Goal: Check status: Check status

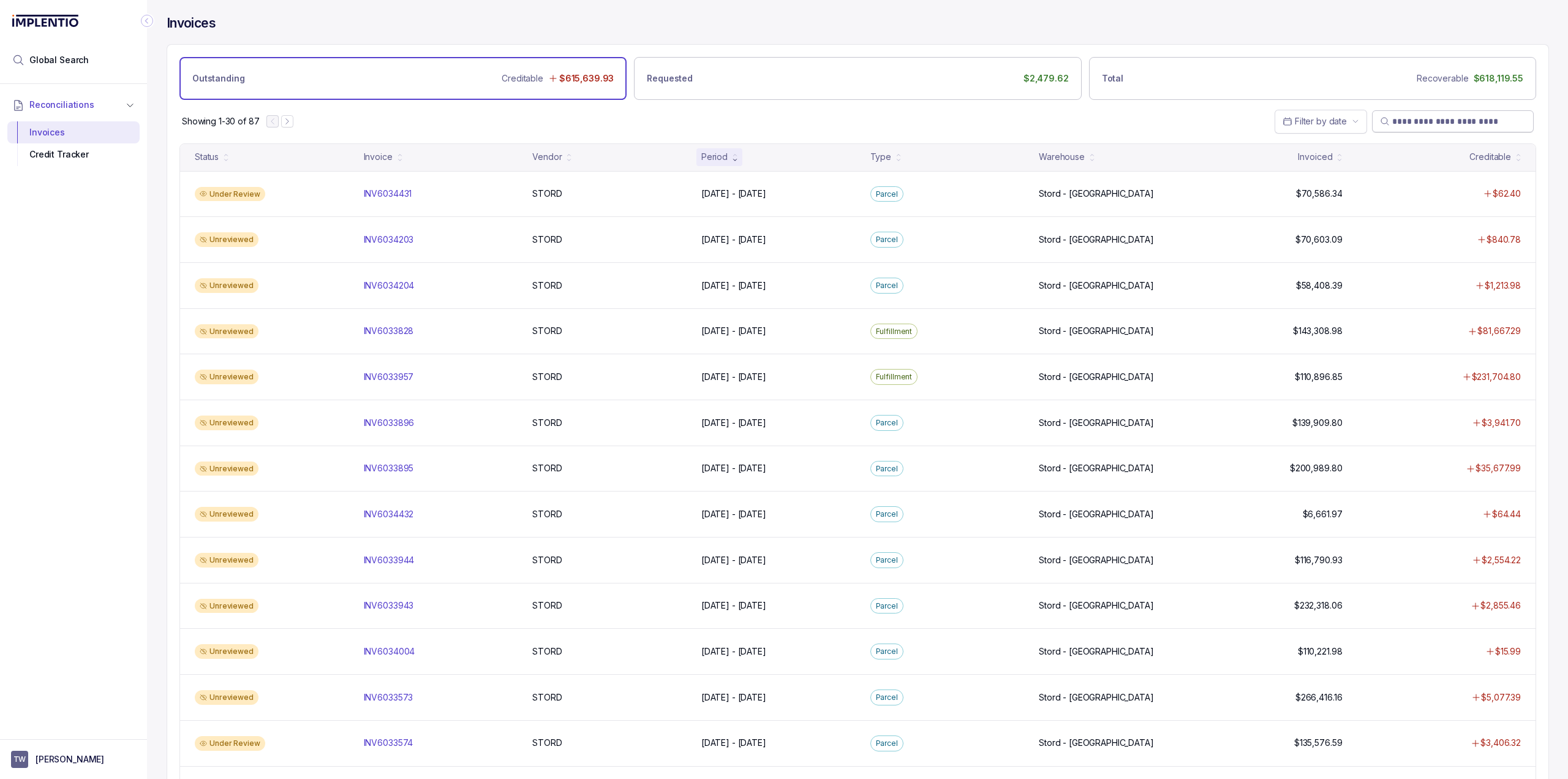
click at [1428, 120] on input "search" at bounding box center [1459, 121] width 133 height 12
paste input "**********"
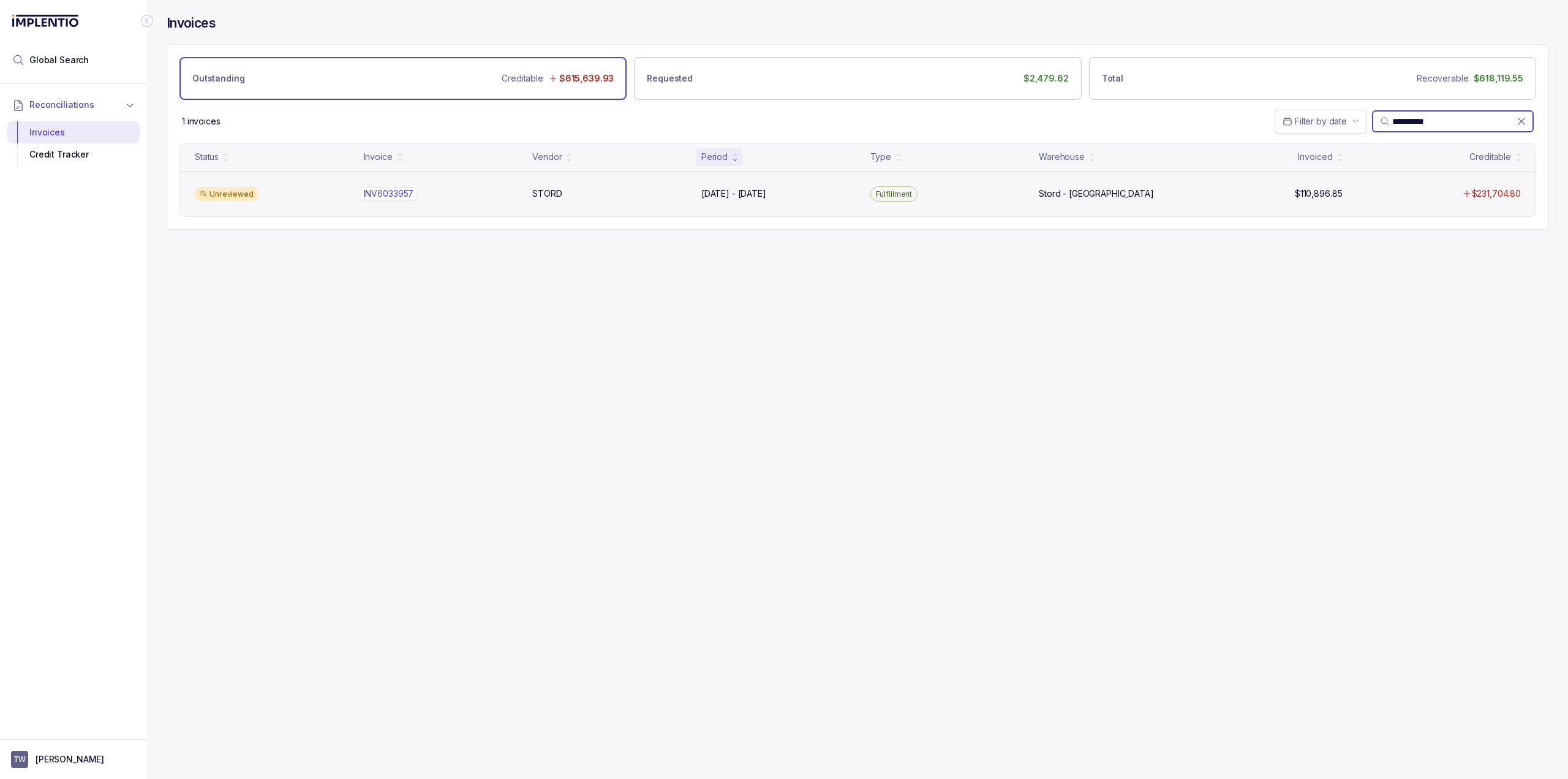
type input "**********"
click at [396, 193] on p "INV6033957" at bounding box center [389, 193] width 56 height 13
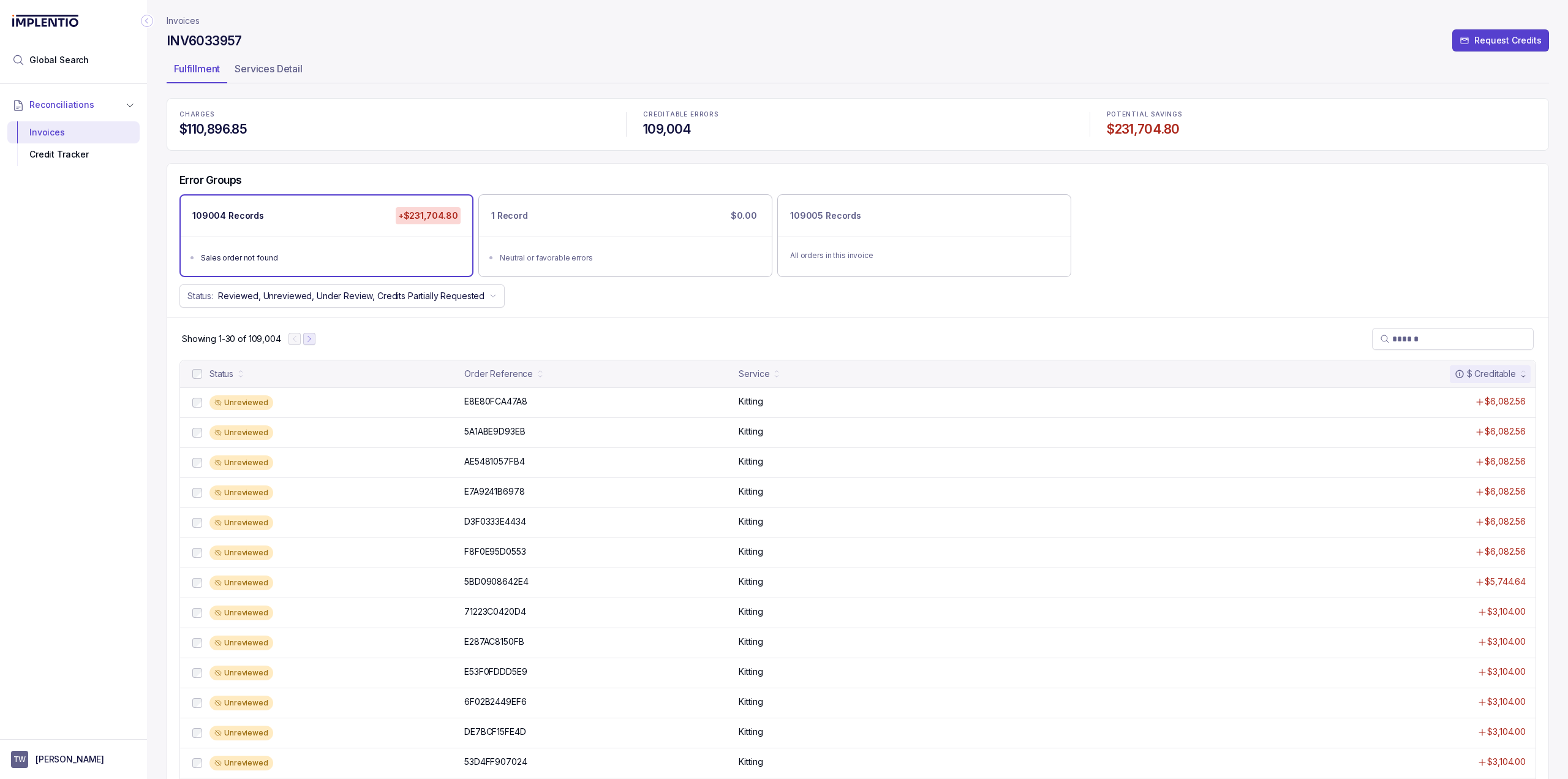
click at [306, 339] on icon "Next Page" at bounding box center [309, 338] width 8 height 8
click at [306, 339] on button "Previous Page" at bounding box center [300, 338] width 12 height 12
click at [308, 339] on icon "Next Page" at bounding box center [309, 338] width 8 height 8
click at [309, 339] on button "Next Page" at bounding box center [315, 338] width 12 height 12
click at [310, 339] on button "Next Page" at bounding box center [315, 338] width 12 height 12
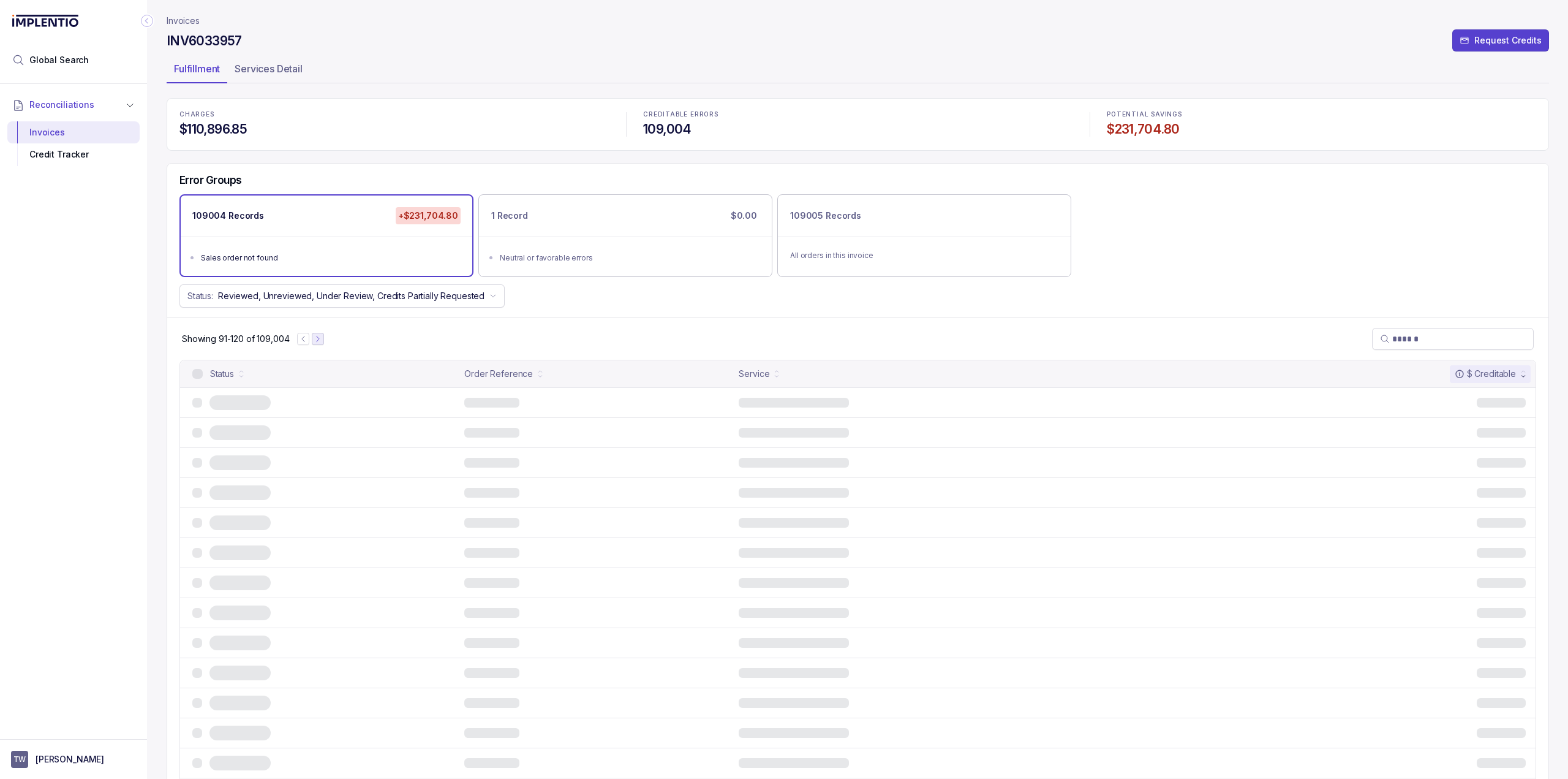
click at [318, 338] on icon "Next Page" at bounding box center [317, 339] width 3 height 6
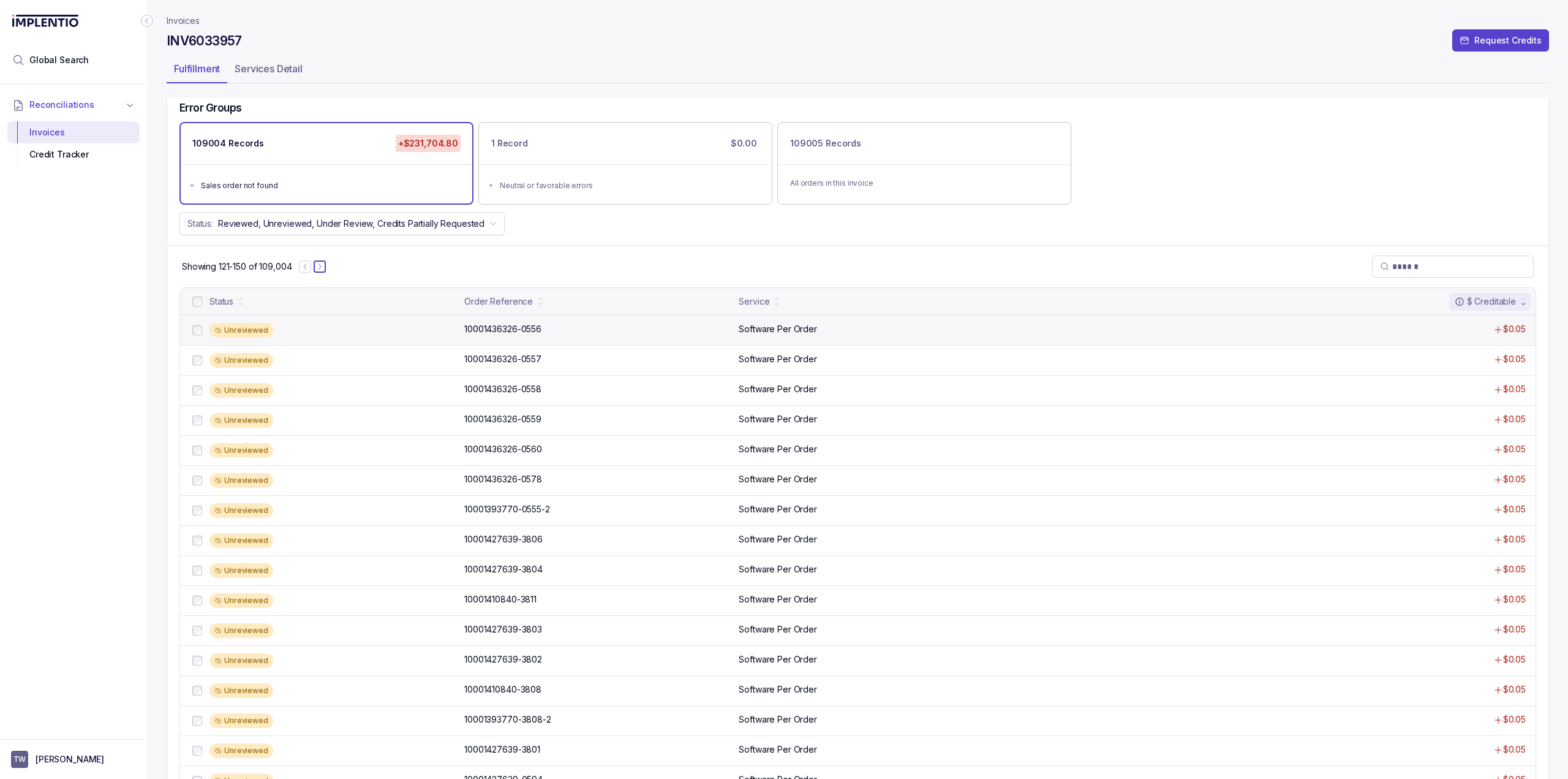
scroll to position [82, 0]
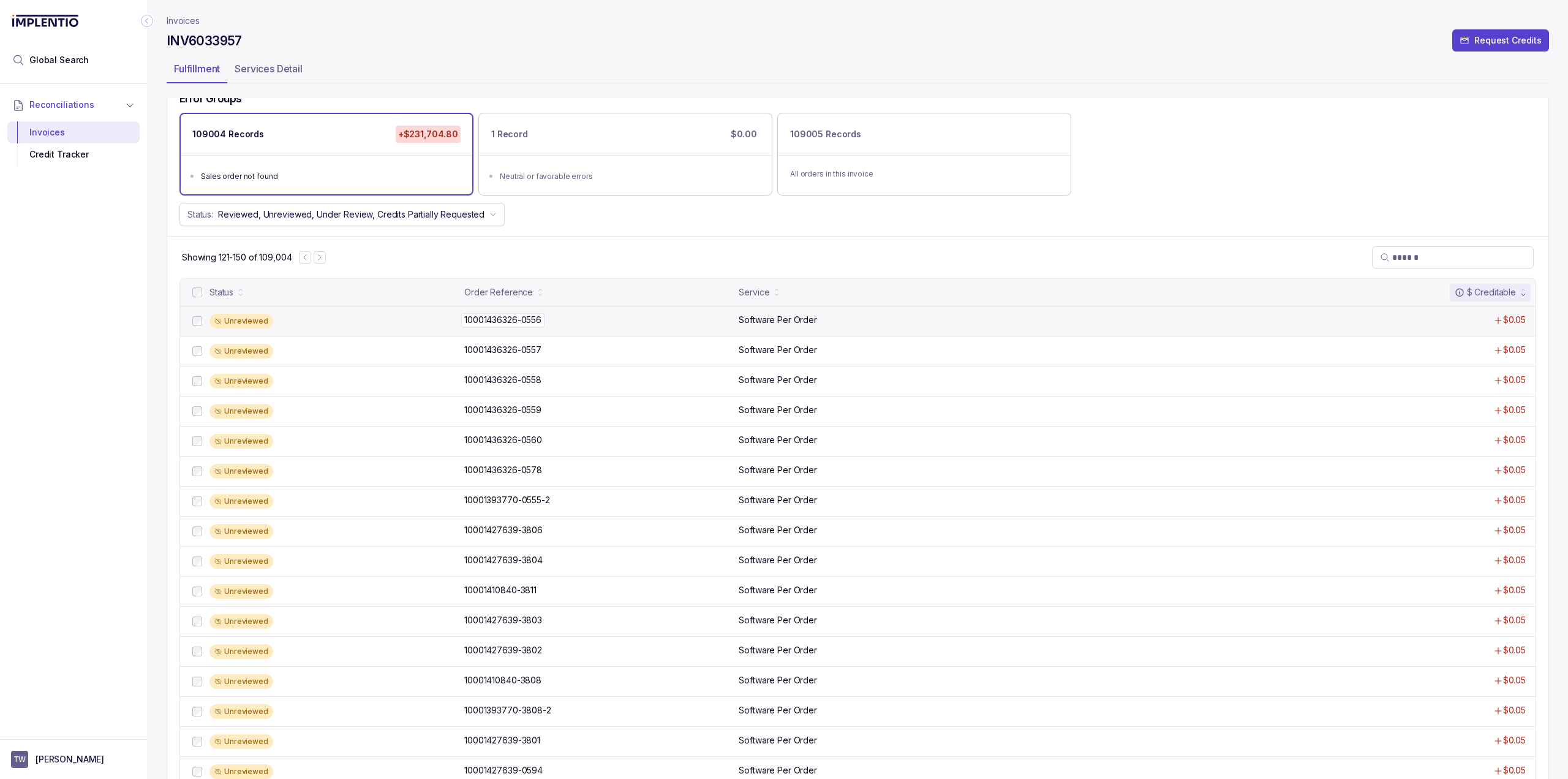
click at [498, 320] on p "10001436326-0556" at bounding box center [503, 319] width 84 height 13
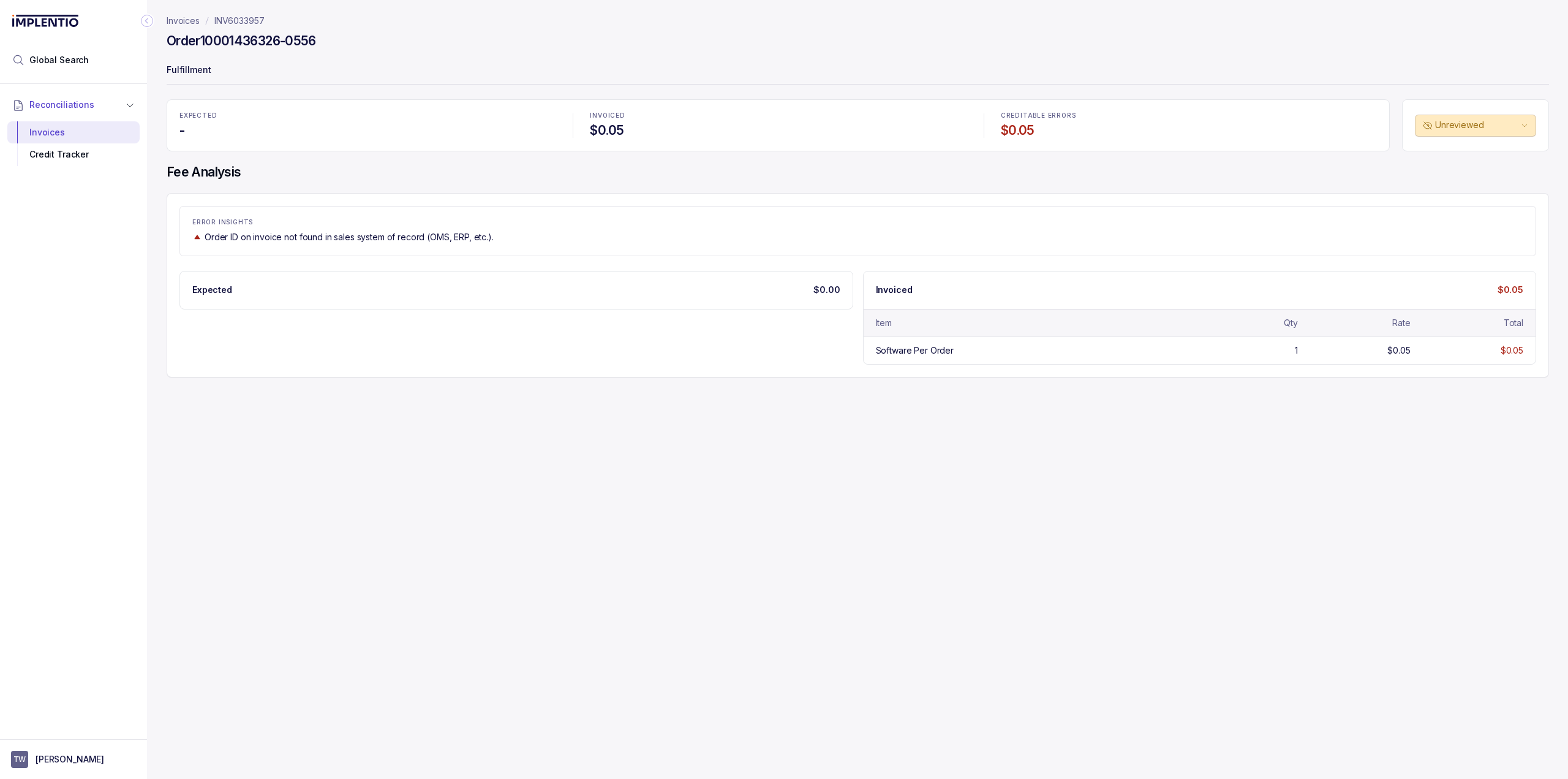
click at [179, 22] on p "Invoices" at bounding box center [183, 20] width 33 height 12
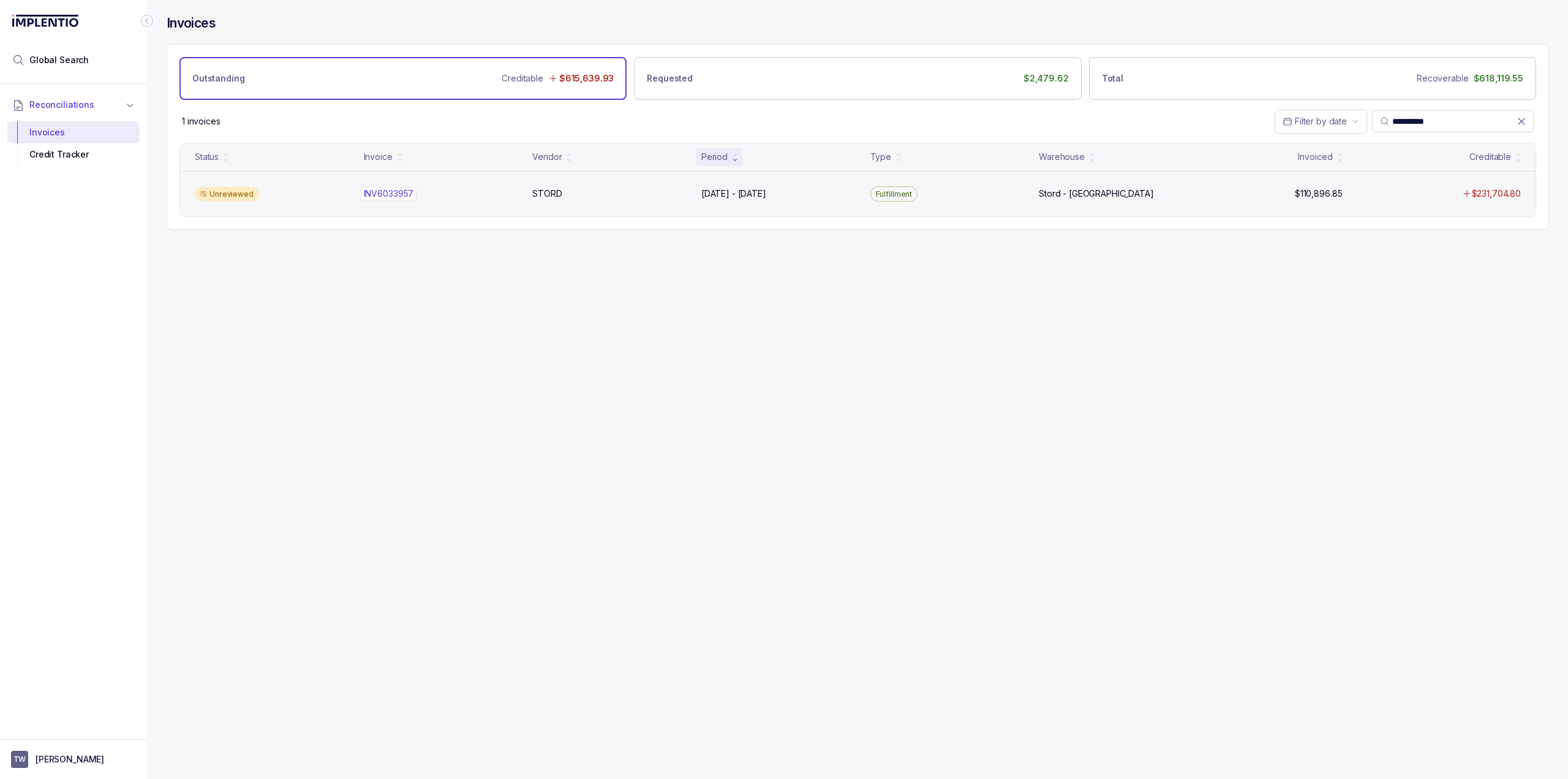
click at [384, 190] on p "INV6033957" at bounding box center [389, 193] width 56 height 13
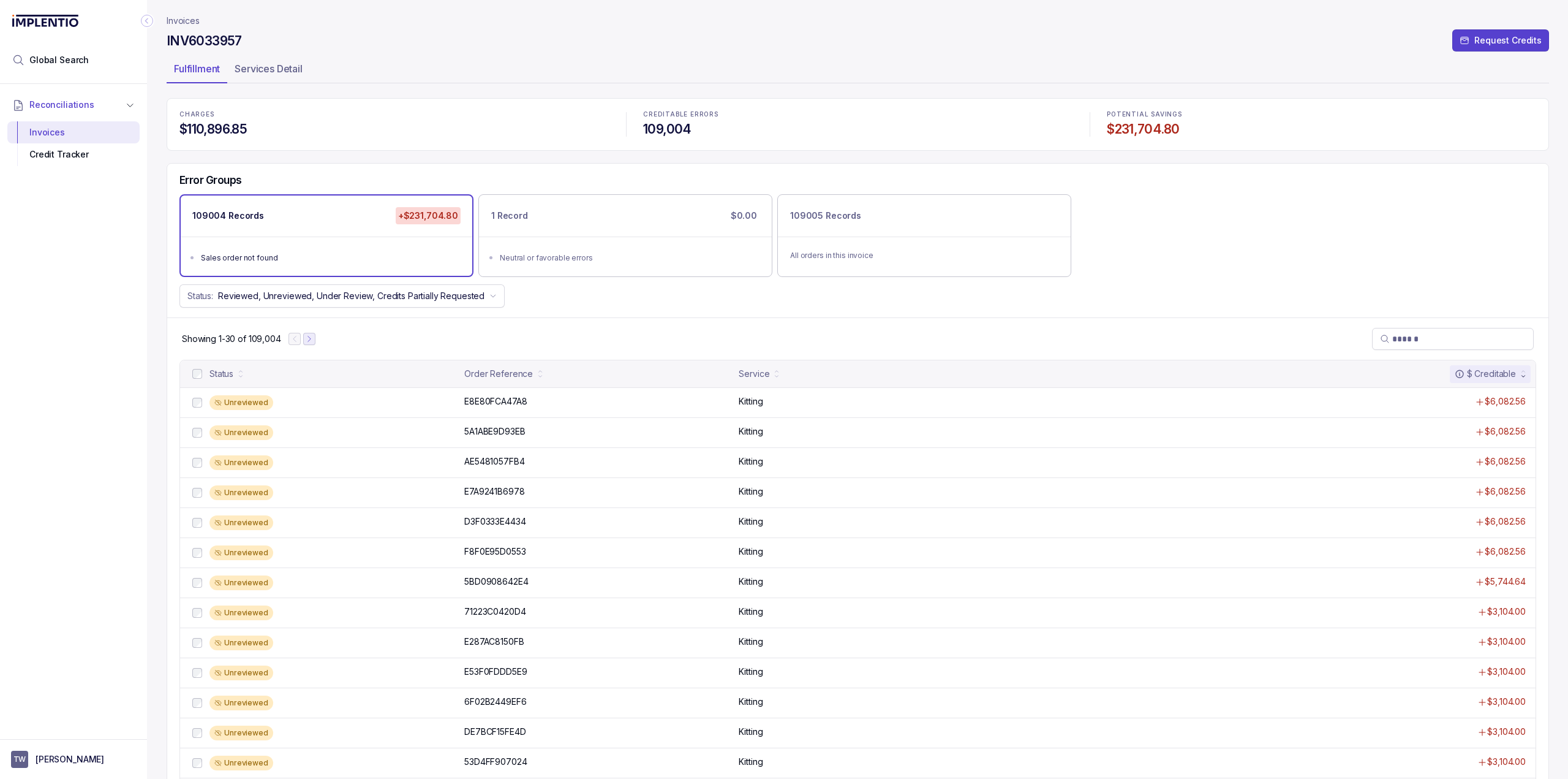
click at [310, 336] on icon "Next Page" at bounding box center [309, 338] width 8 height 8
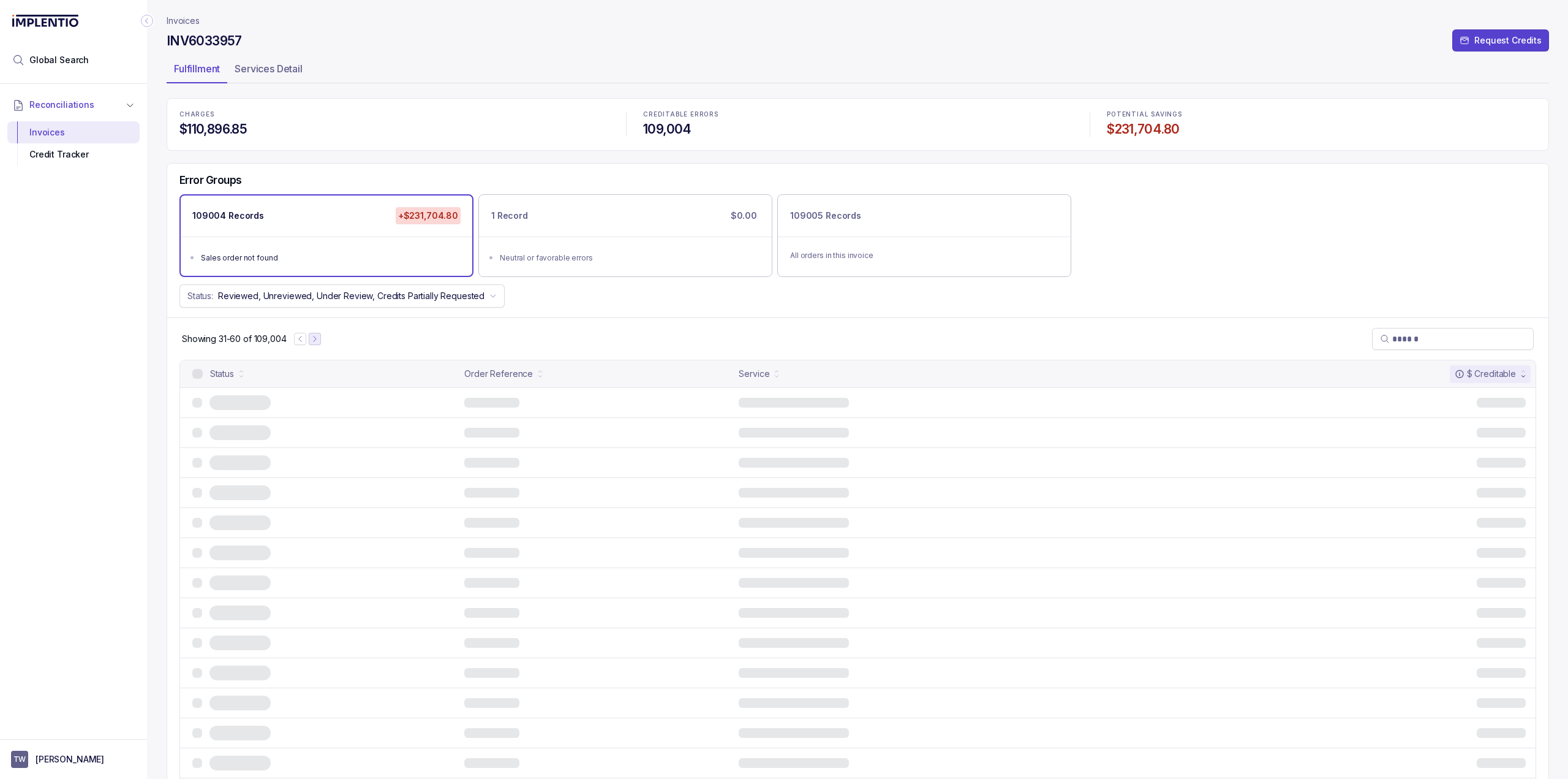
click at [311, 336] on icon "Next Page" at bounding box center [315, 338] width 8 height 8
click at [311, 336] on icon "Next Page" at bounding box center [315, 338] width 8 height 8
click at [310, 336] on div at bounding box center [308, 338] width 27 height 12
click at [320, 337] on icon "Next Page" at bounding box center [317, 338] width 8 height 8
click at [320, 337] on icon "Next Page" at bounding box center [319, 338] width 8 height 8
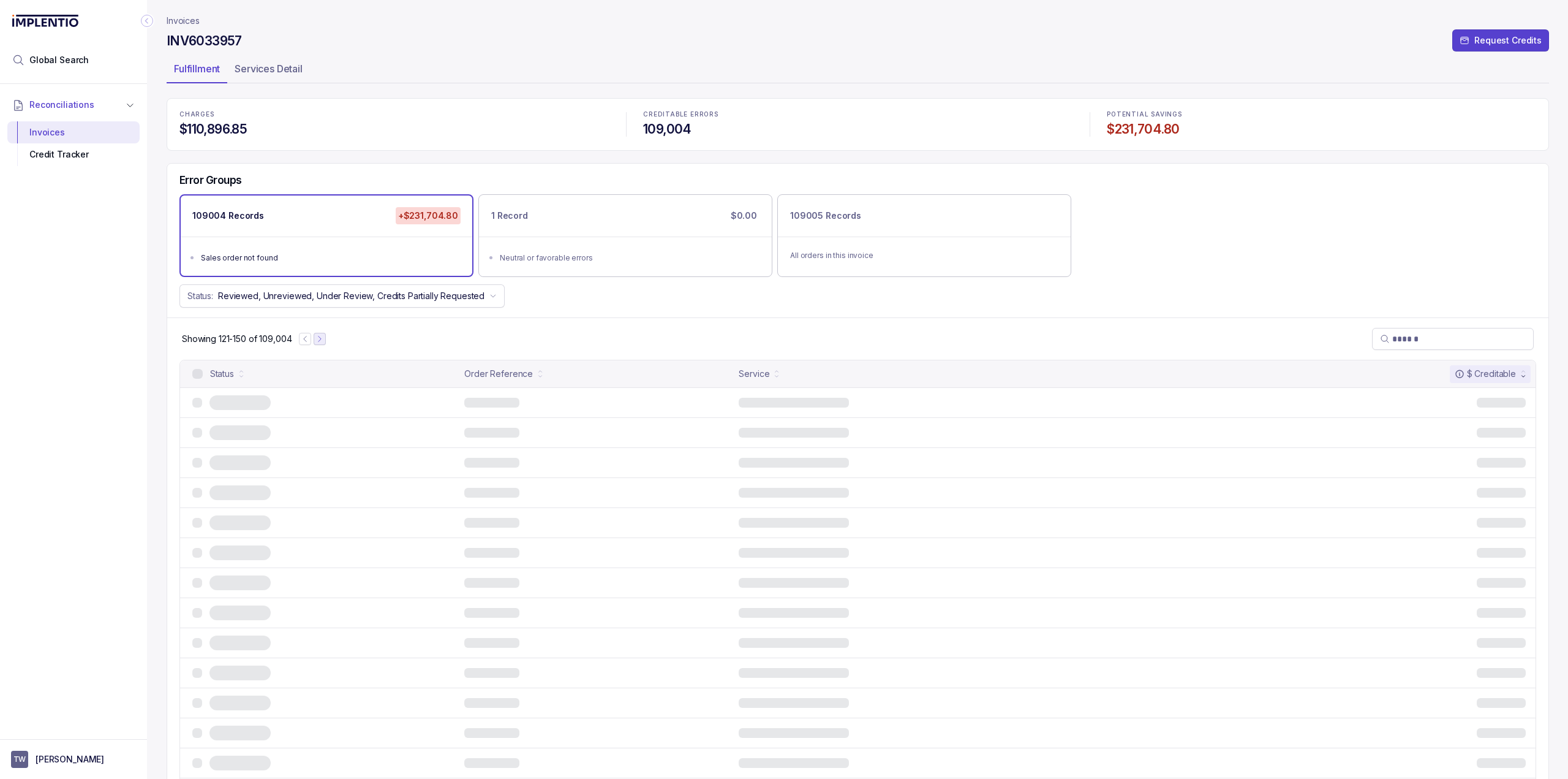
click at [320, 337] on icon "Next Page" at bounding box center [319, 338] width 8 height 8
click at [320, 337] on icon "Next Page" at bounding box center [320, 338] width 8 height 8
click at [320, 337] on icon "Next Page" at bounding box center [322, 338] width 8 height 8
click at [320, 337] on icon "Next Page" at bounding box center [324, 338] width 8 height 8
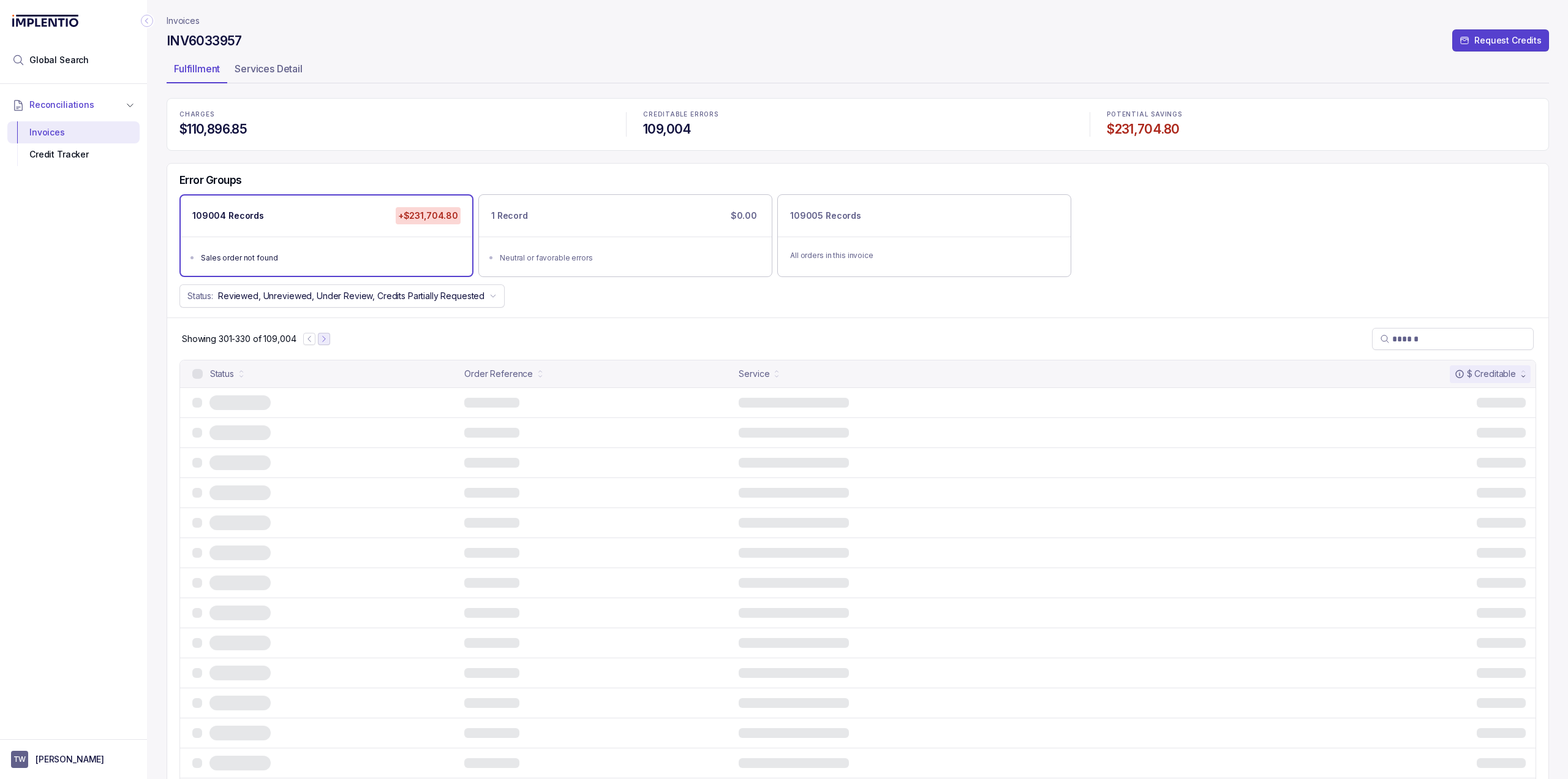
click at [326, 337] on icon "Next Page" at bounding box center [324, 338] width 8 height 8
click at [326, 337] on icon "Next Page" at bounding box center [324, 338] width 8 height 8
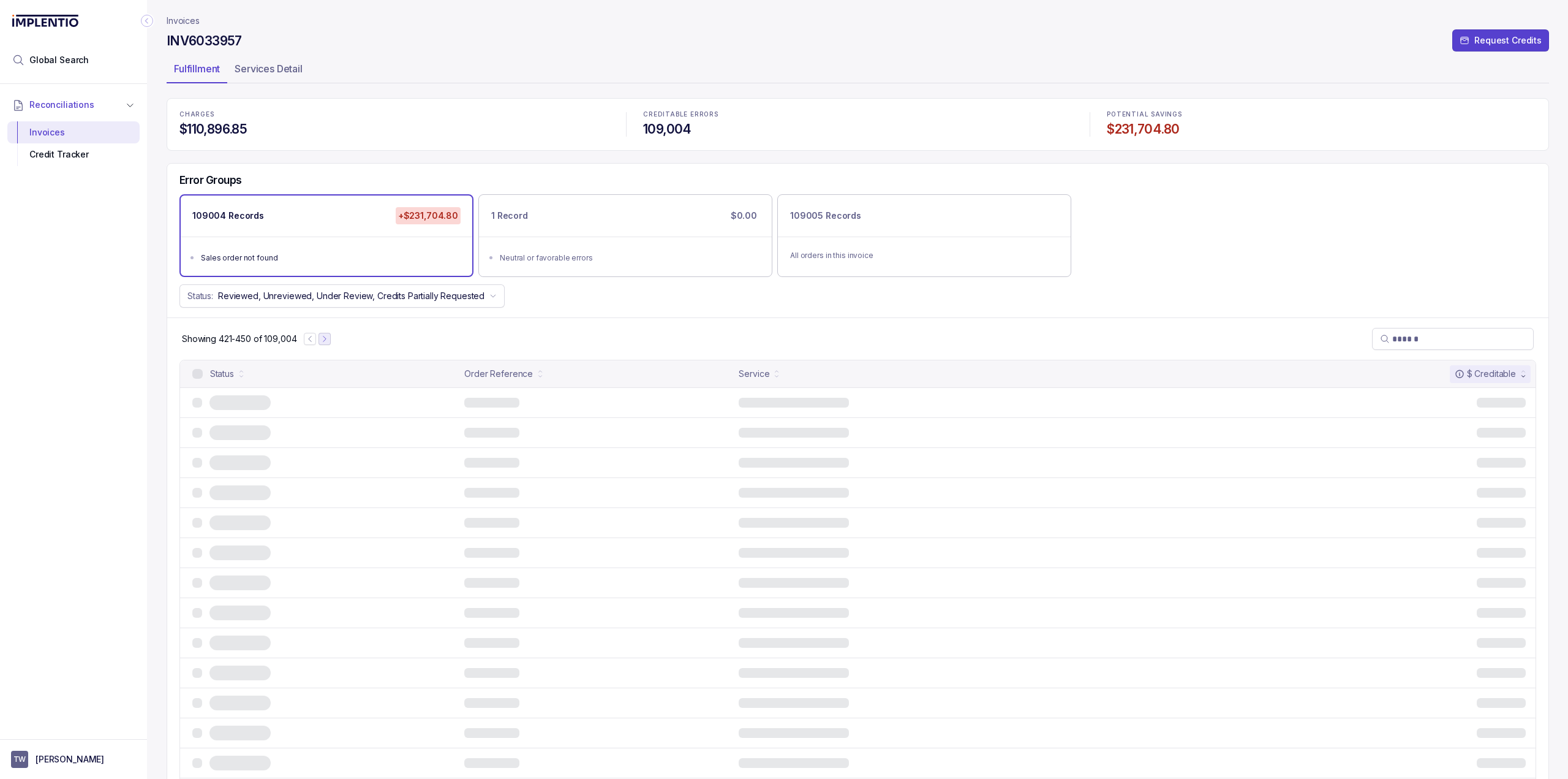
click at [326, 337] on icon "Next Page" at bounding box center [324, 338] width 8 height 8
click at [326, 337] on icon "Next Page" at bounding box center [322, 338] width 8 height 8
click at [326, 337] on icon "Next Page" at bounding box center [322, 338] width 8 height 8
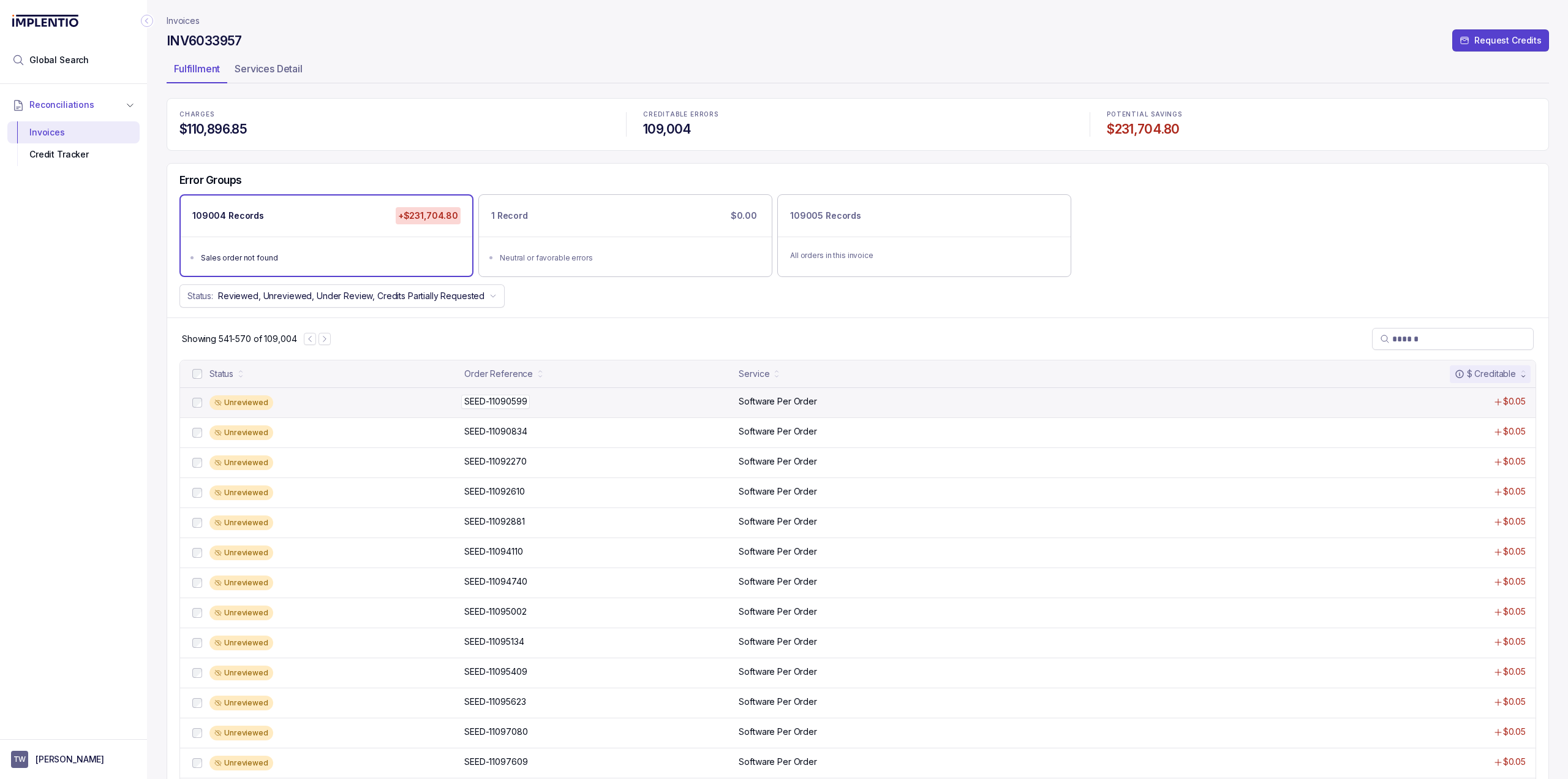
click at [607, 395] on div "SEED-11090599 SEED-11090599" at bounding box center [597, 401] width 267 height 12
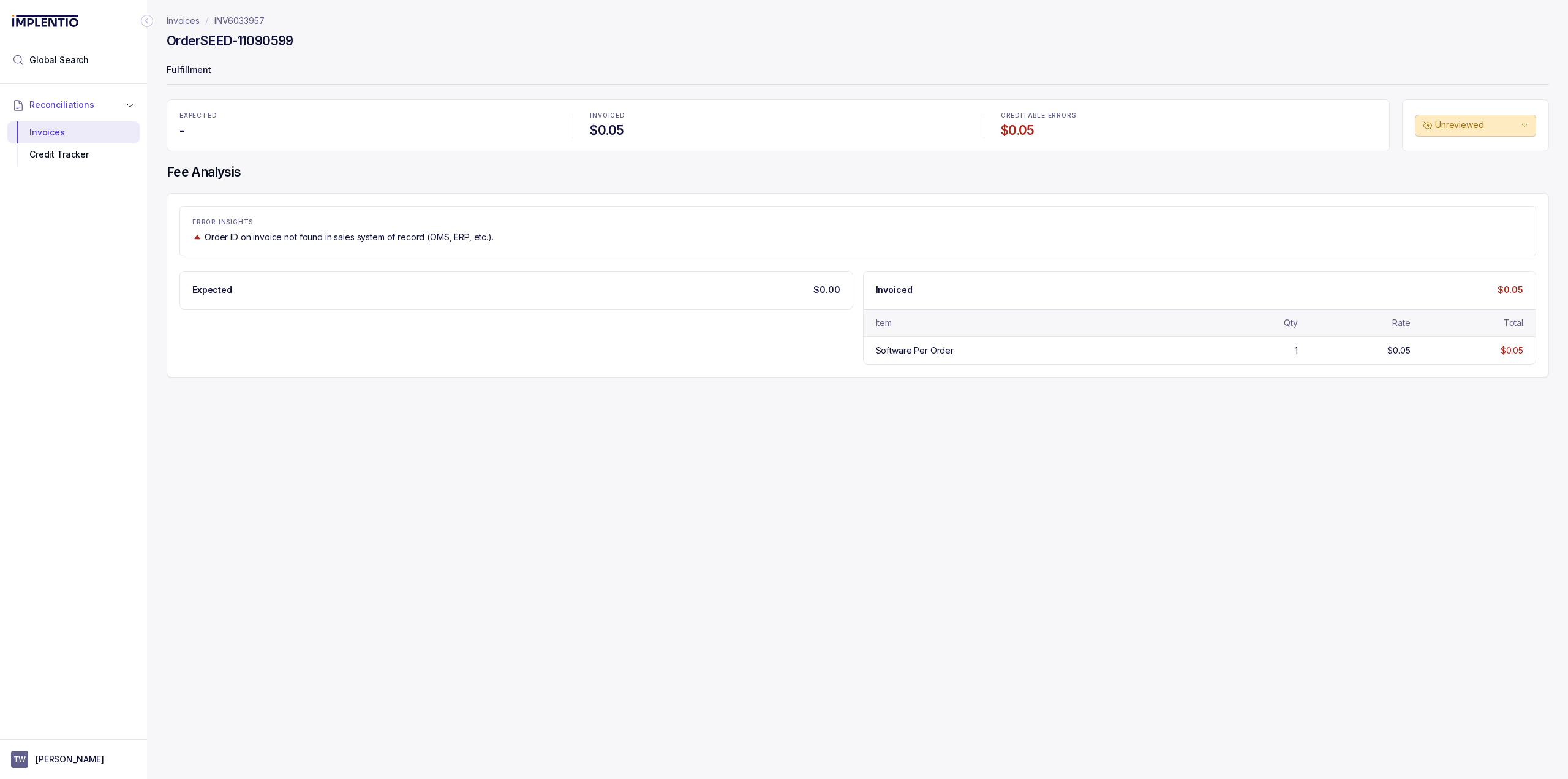
click at [247, 20] on p "INV6033957" at bounding box center [239, 20] width 50 height 12
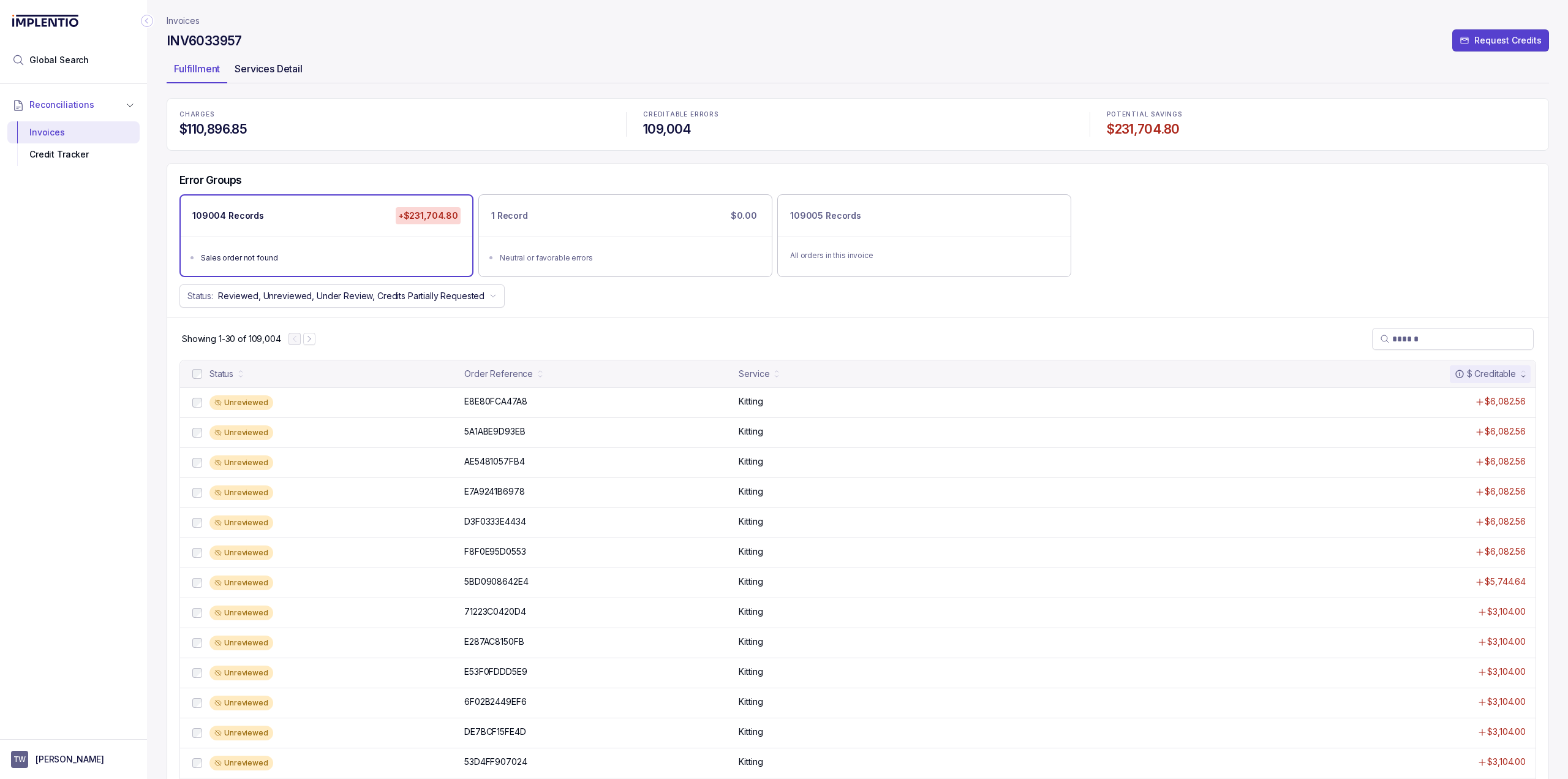
click at [282, 64] on p "Services Detail" at bounding box center [269, 68] width 68 height 15
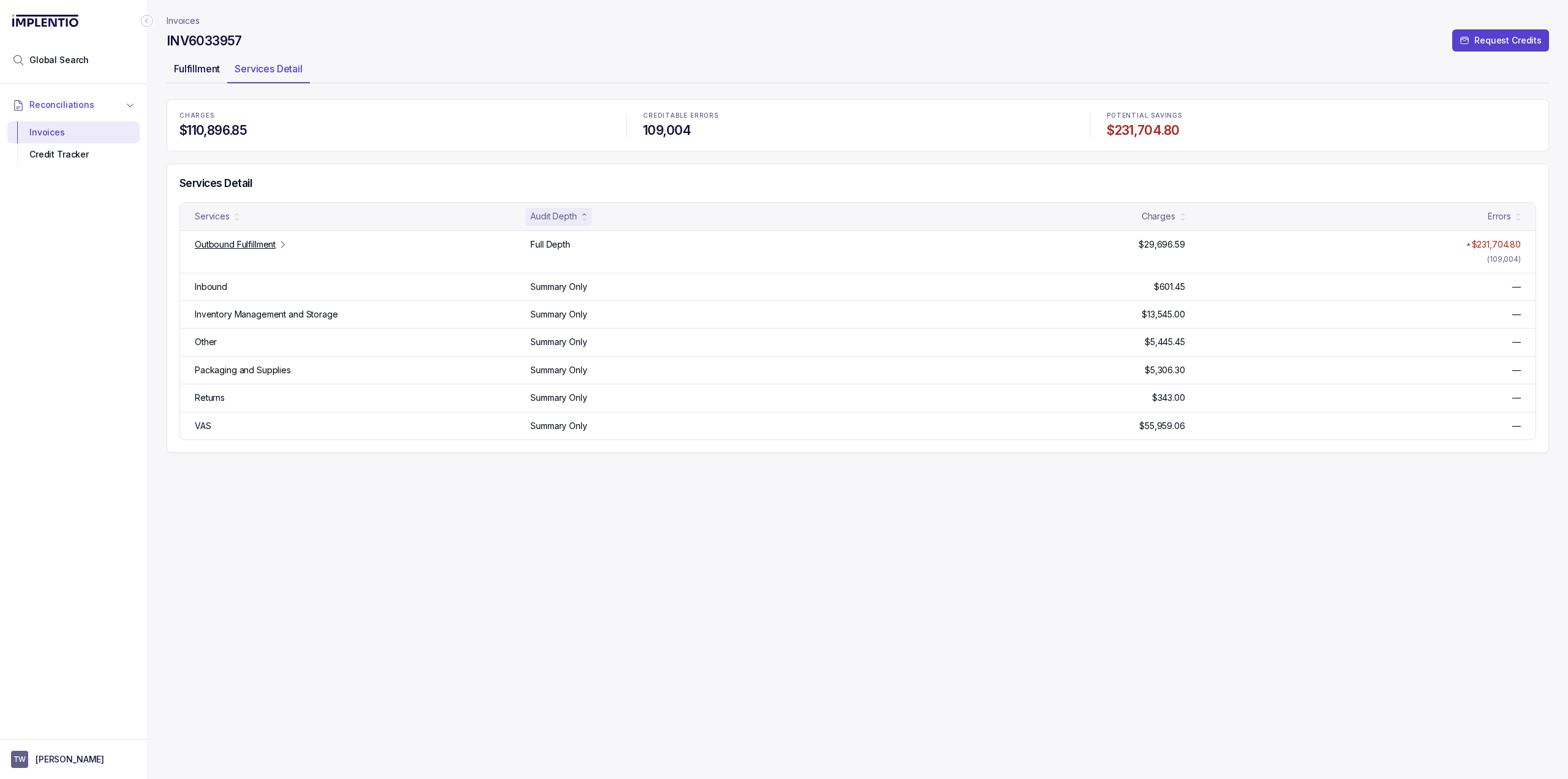
click at [194, 66] on p "Fulfillment" at bounding box center [197, 68] width 46 height 15
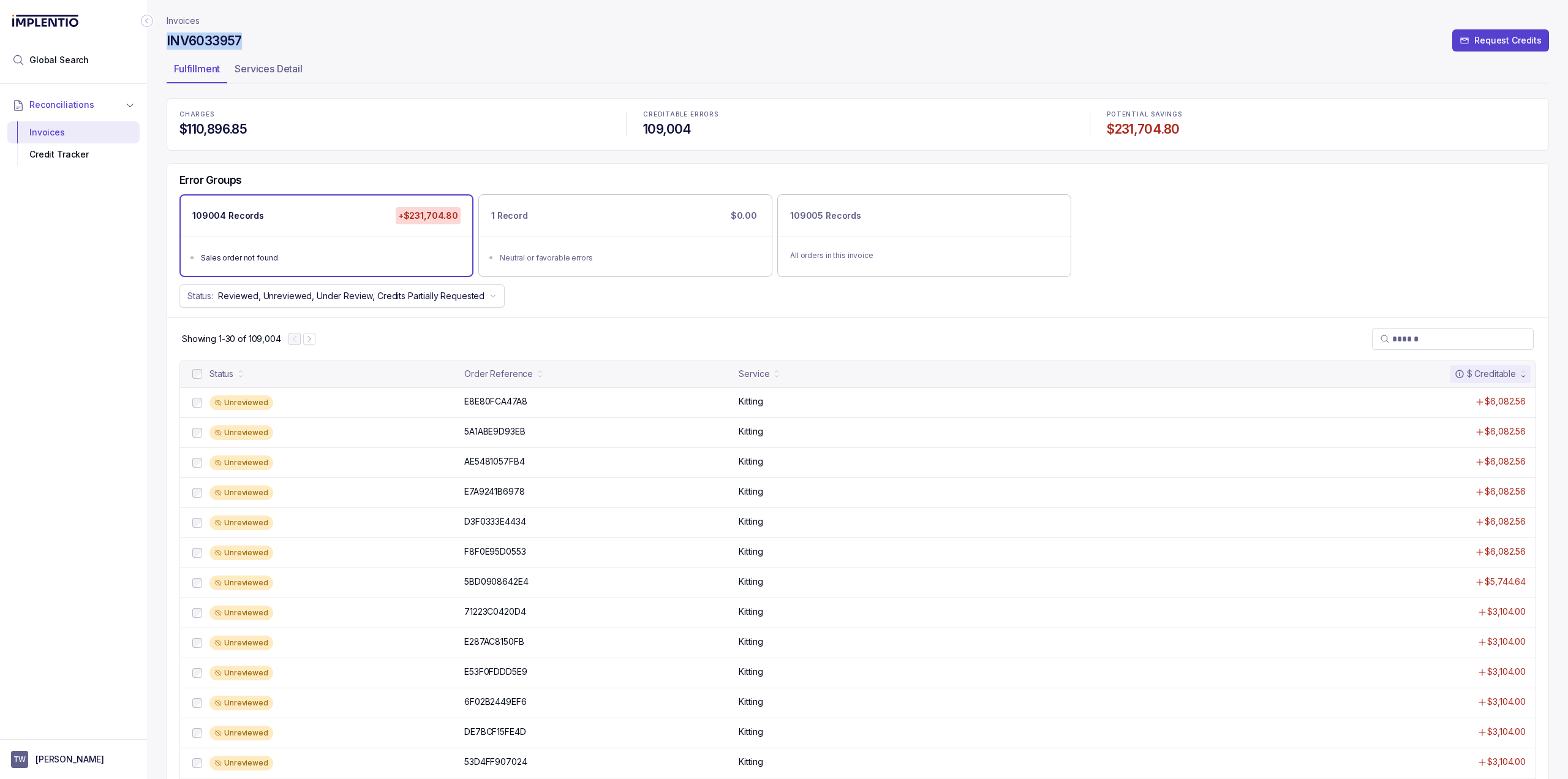
drag, startPoint x: 239, startPoint y: 38, endPoint x: 168, endPoint y: 40, distance: 71.0
click at [168, 40] on h4 "INV6033957" at bounding box center [204, 41] width 75 height 17
copy h4 "INV6033957"
drag, startPoint x: 283, startPoint y: 34, endPoint x: 277, endPoint y: 34, distance: 6.0
click at [283, 34] on div "INV6033957 Request Credits" at bounding box center [858, 43] width 1382 height 22
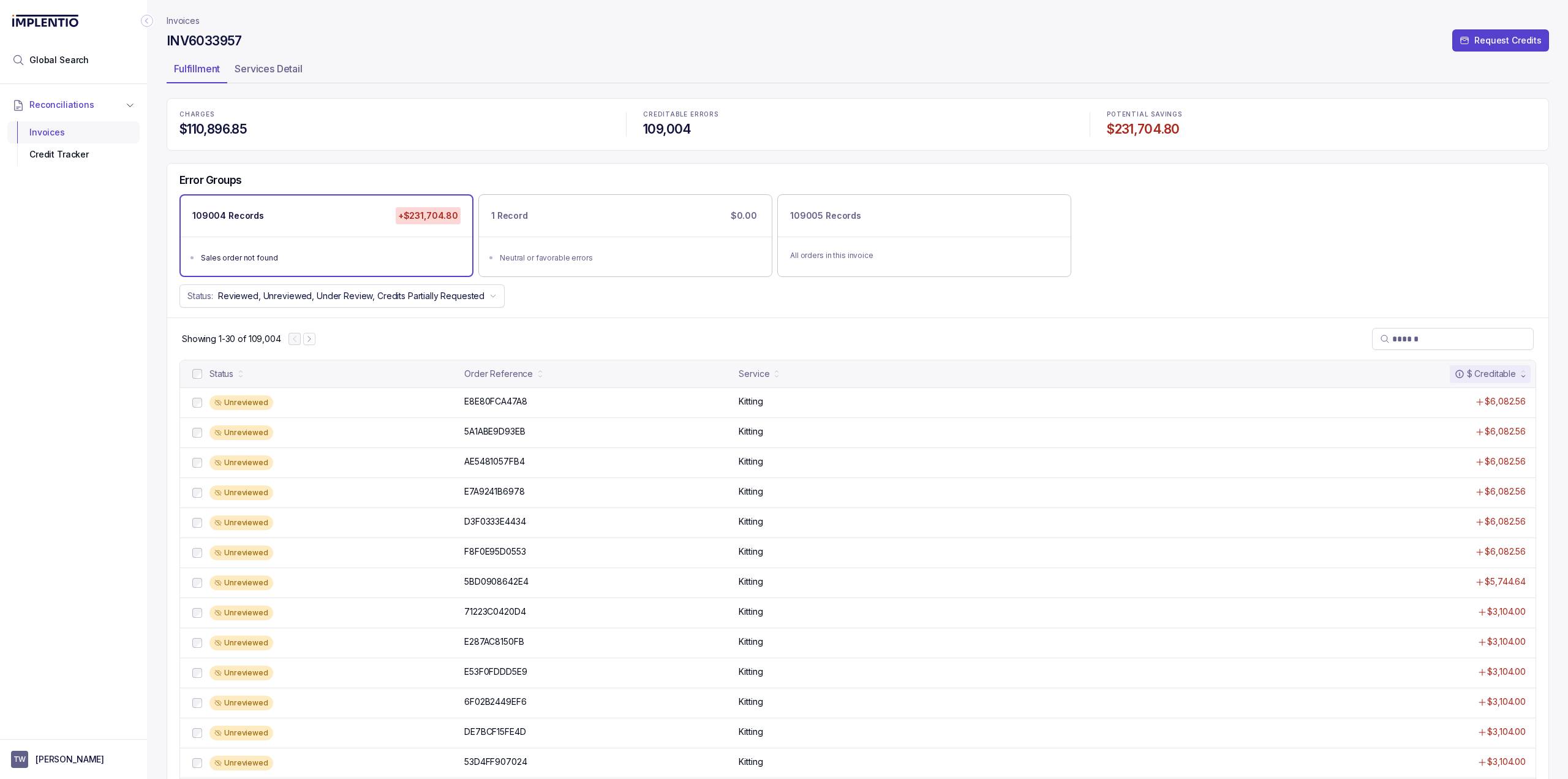
click at [54, 129] on div "Invoices" at bounding box center [73, 132] width 113 height 22
click at [310, 337] on icon "Next Page" at bounding box center [309, 338] width 8 height 8
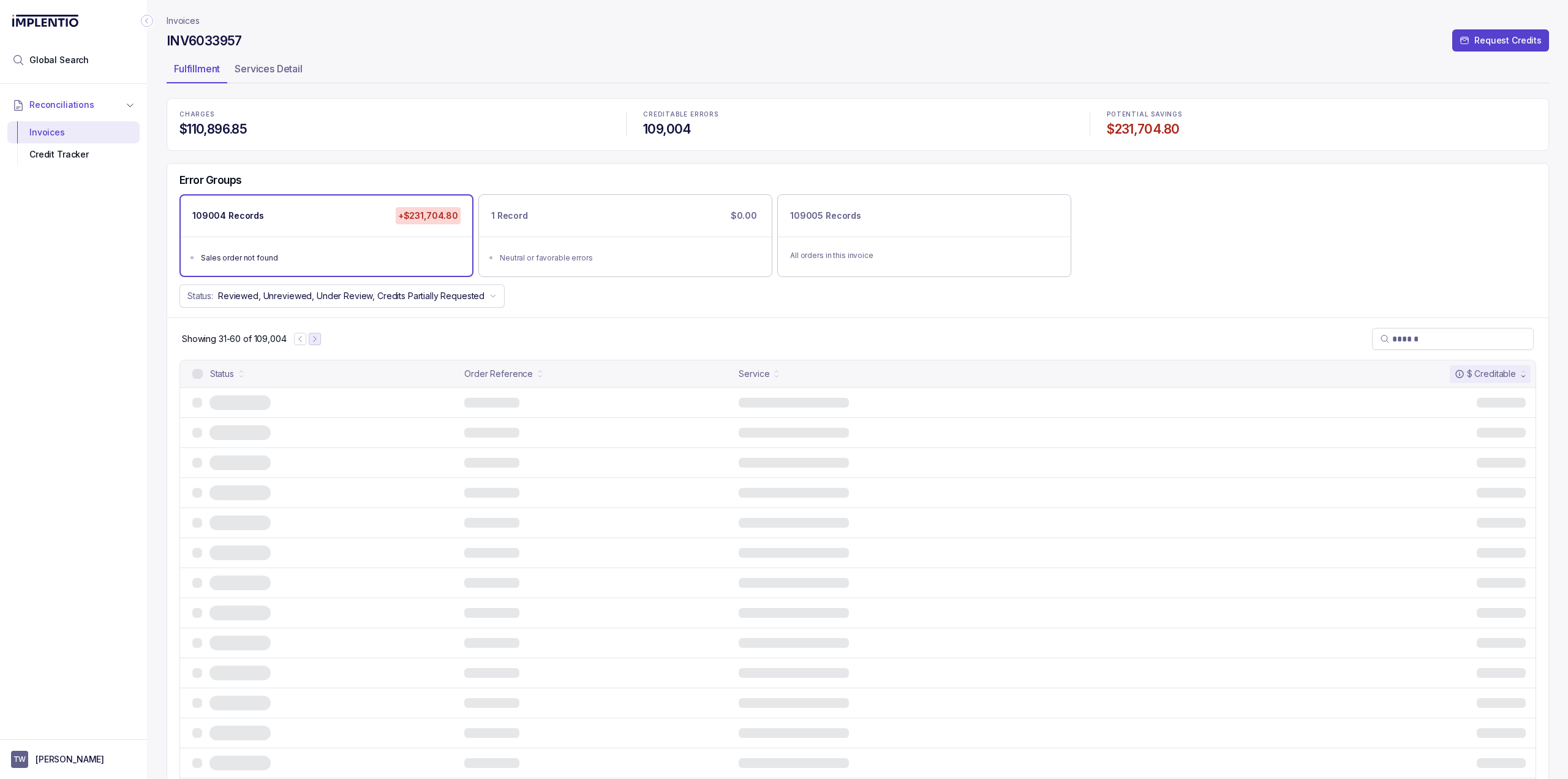
click at [310, 337] on button "Next Page" at bounding box center [315, 338] width 12 height 12
click at [311, 337] on button "Next Page" at bounding box center [315, 338] width 12 height 12
click at [314, 337] on icon "Next Page" at bounding box center [317, 338] width 8 height 8
click at [315, 337] on button "Next Page" at bounding box center [319, 338] width 12 height 12
click at [315, 337] on button "Next Page" at bounding box center [320, 338] width 12 height 12
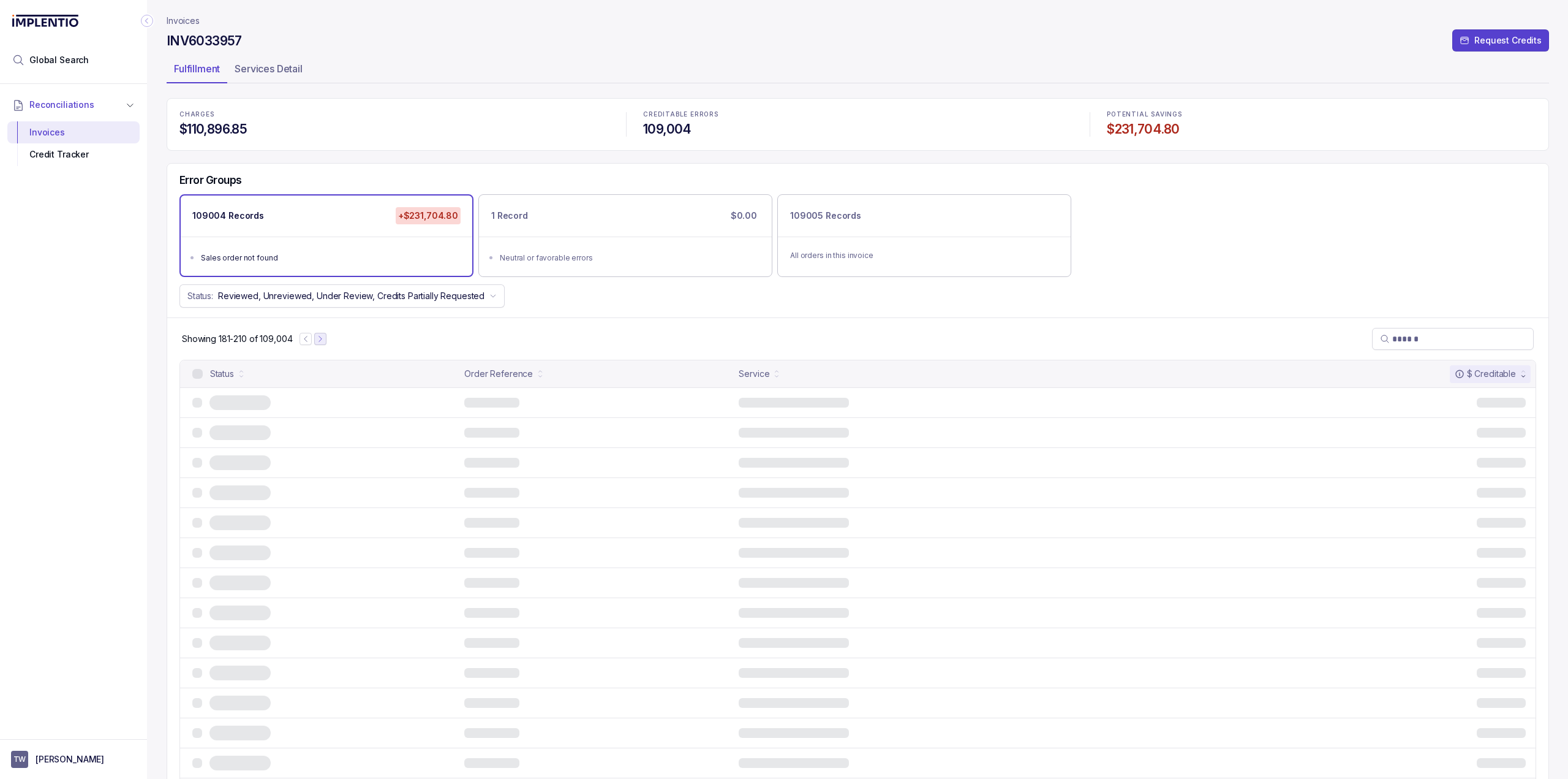
click at [315, 337] on button "Next Page" at bounding box center [320, 338] width 12 height 12
click at [315, 337] on div at bounding box center [313, 338] width 27 height 12
click at [315, 337] on div at bounding box center [315, 338] width 27 height 12
click at [317, 337] on div at bounding box center [315, 338] width 27 height 12
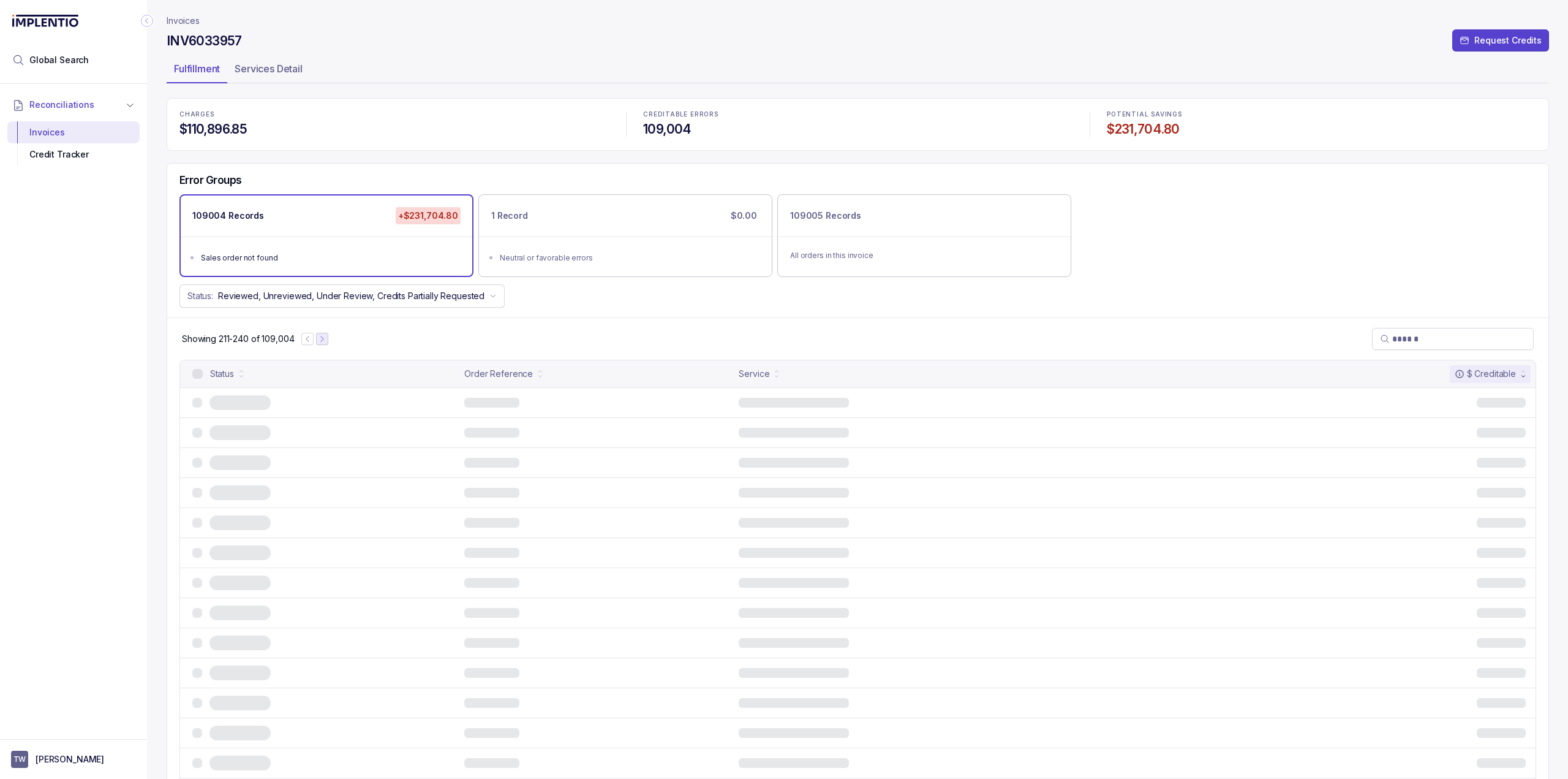
click at [322, 335] on icon "Next Page" at bounding box center [322, 338] width 8 height 8
click at [322, 335] on icon "Next Page" at bounding box center [324, 338] width 8 height 8
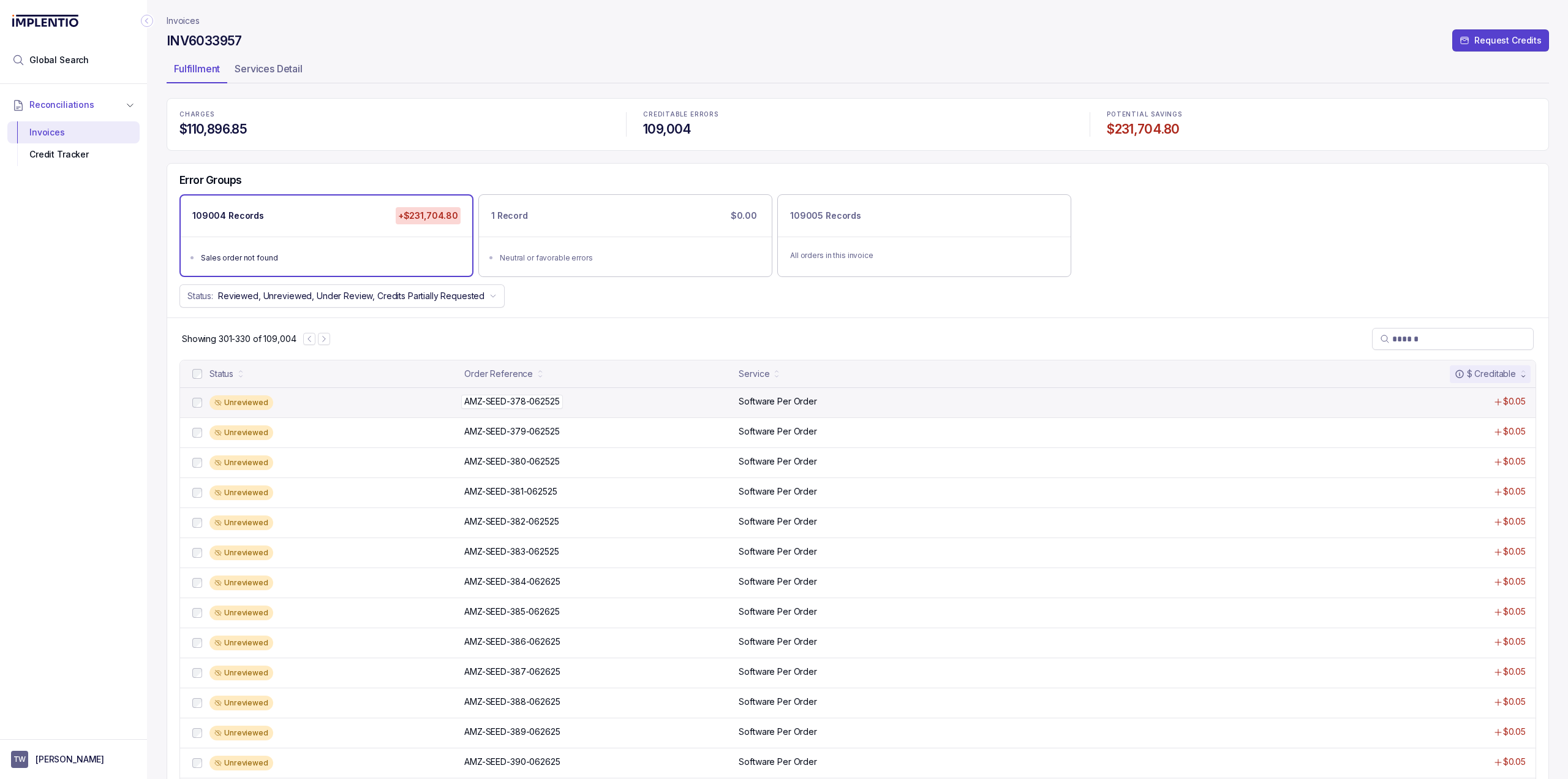
click at [498, 397] on p "AMZ-SEED-378-062525" at bounding box center [512, 401] width 101 height 13
